Goal: Find specific page/section: Find specific page/section

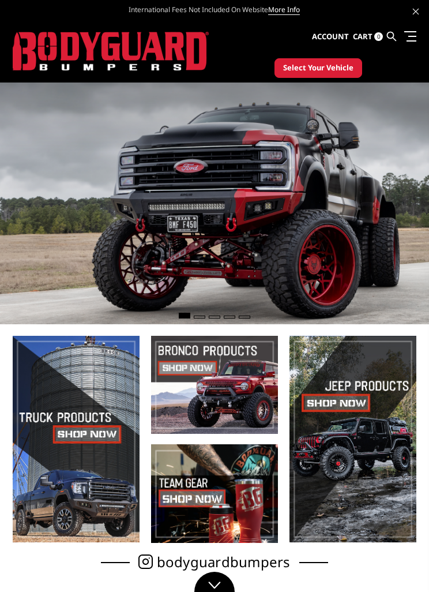
click at [416, 33] on link at bounding box center [408, 36] width 16 height 12
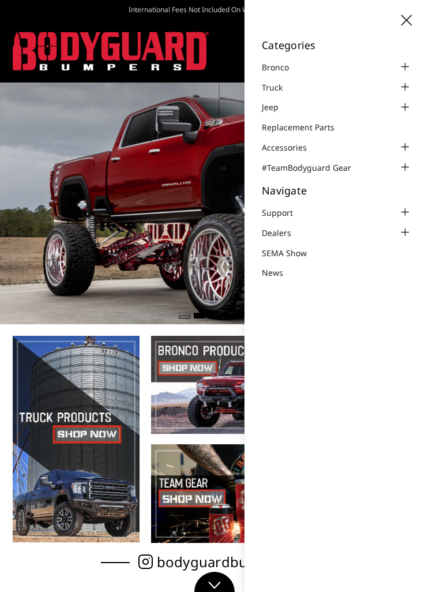
click at [403, 89] on div at bounding box center [405, 87] width 14 height 14
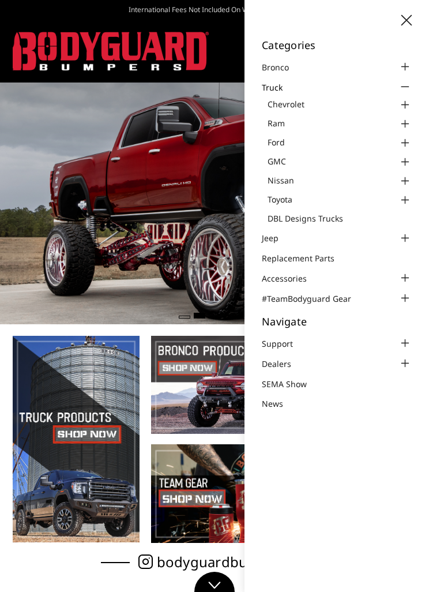
click at [407, 117] on div at bounding box center [405, 124] width 14 height 14
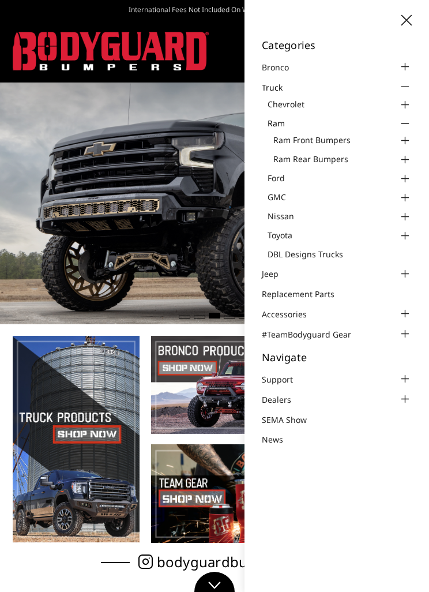
click at [305, 134] on link "Ram Front Bumpers" at bounding box center [342, 140] width 138 height 12
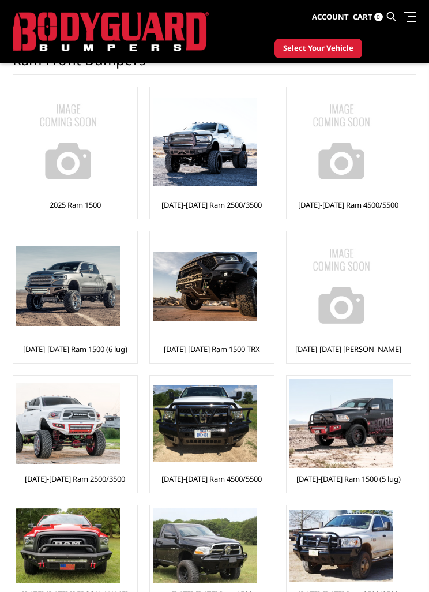
scroll to position [187, 0]
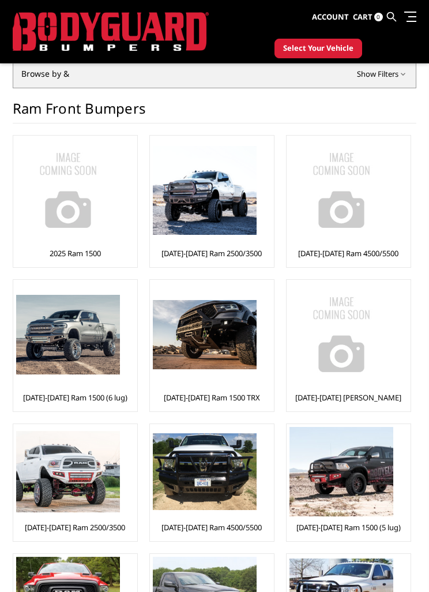
click at [170, 227] on img at bounding box center [205, 190] width 104 height 89
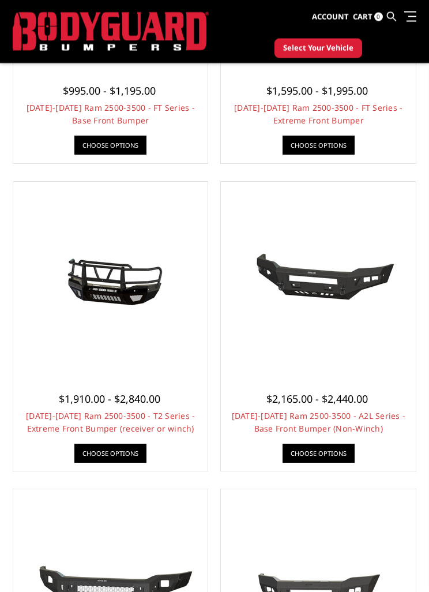
scroll to position [478, 0]
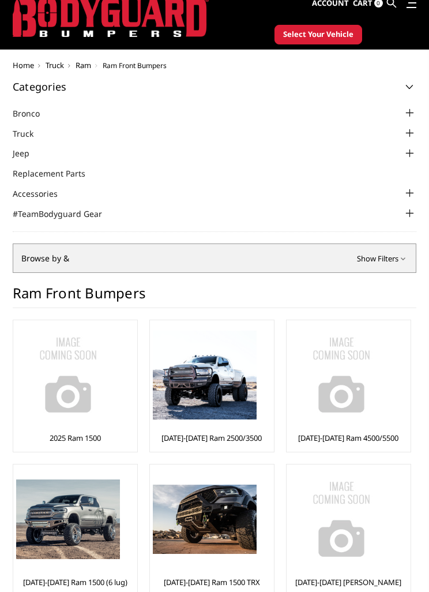
scroll to position [35, 0]
